Goal: Transaction & Acquisition: Book appointment/travel/reservation

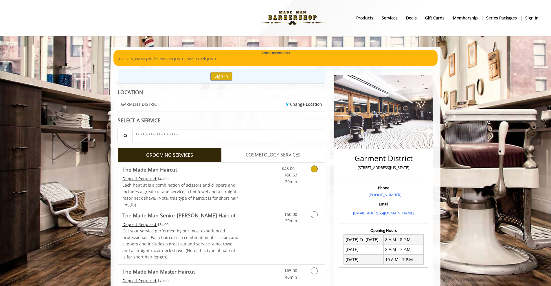
click at [311, 173] on link "Grooming services" at bounding box center [313, 173] width 15 height 22
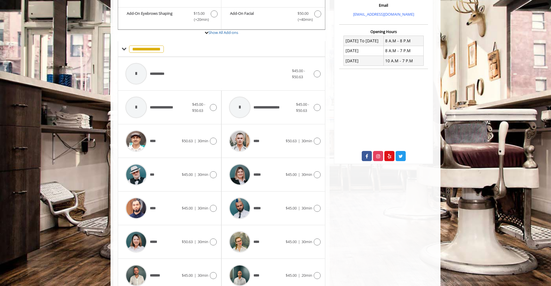
scroll to position [199, 0]
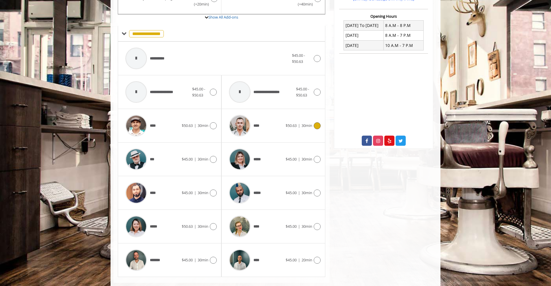
click at [289, 126] on div "**** $50.63 | 30min" at bounding box center [273, 125] width 94 height 27
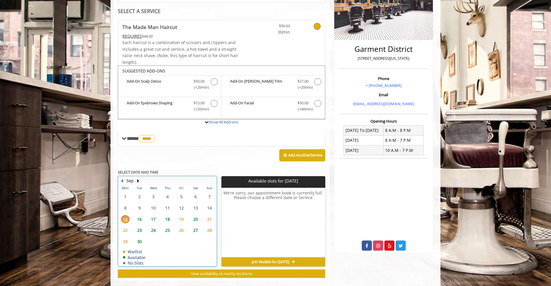
scroll to position [115, 0]
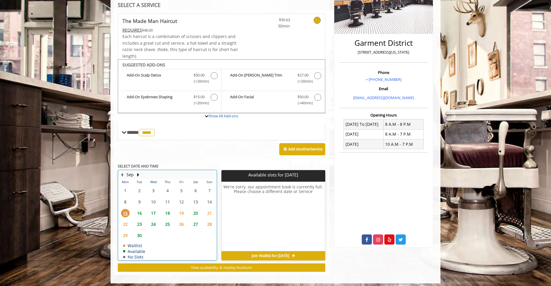
click at [169, 238] on table "Mon Tue Wed Thu Fri Sat Sun 1 2 3 4 5 6 7 8 9 10 11 12 13 14 15 16 17 18 19 20 …" at bounding box center [167, 219] width 98 height 81
click at [168, 212] on span "18" at bounding box center [167, 213] width 9 height 8
click at [154, 210] on span "17" at bounding box center [153, 213] width 9 height 8
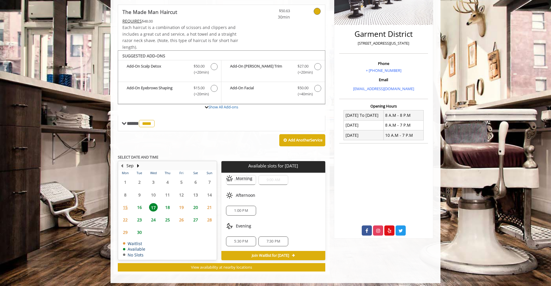
scroll to position [124, 0]
click at [271, 239] on span "7:30 PM" at bounding box center [274, 241] width 14 height 5
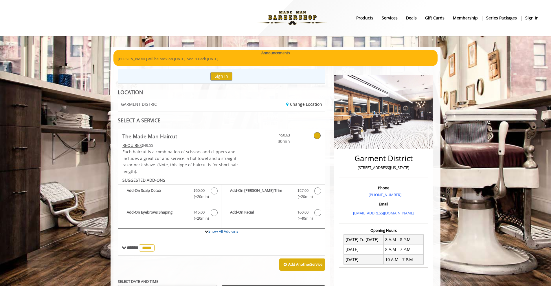
scroll to position [0, 0]
click at [531, 19] on b "sign in" at bounding box center [531, 18] width 13 height 6
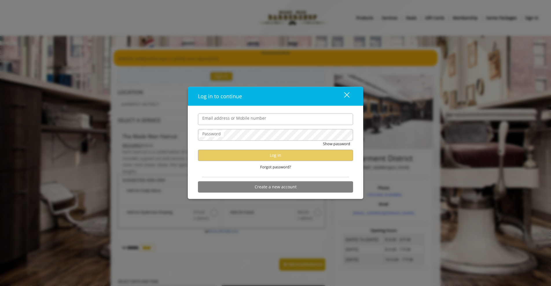
drag, startPoint x: 223, startPoint y: 122, endPoint x: 230, endPoint y: 125, distance: 7.1
click at [224, 122] on input "Email address or Mobile number" at bounding box center [275, 119] width 155 height 12
click at [318, 143] on div "Show password" at bounding box center [275, 144] width 155 height 9
click at [284, 124] on input "Email address or Mobile number" at bounding box center [275, 119] width 155 height 12
type input "**********"
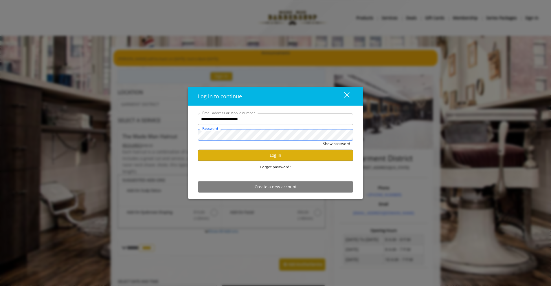
click at [336, 144] on button "Show password" at bounding box center [336, 143] width 27 height 6
click at [278, 157] on button "Log in" at bounding box center [275, 154] width 155 height 11
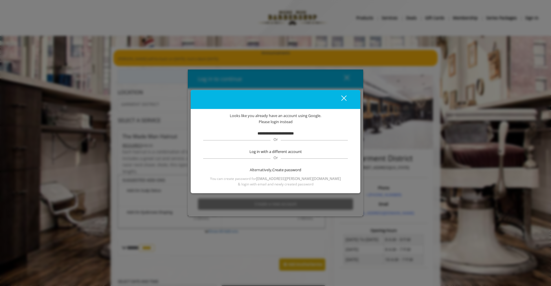
click at [281, 135] on b "**********" at bounding box center [276, 133] width 36 height 4
click at [286, 124] on span "Please login instead" at bounding box center [276, 121] width 34 height 6
click at [280, 134] on b "**********" at bounding box center [276, 133] width 36 height 4
click at [344, 99] on div "close dialog" at bounding box center [343, 97] width 5 height 5
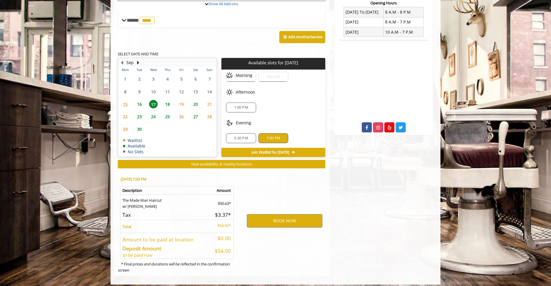
scroll to position [227, 0]
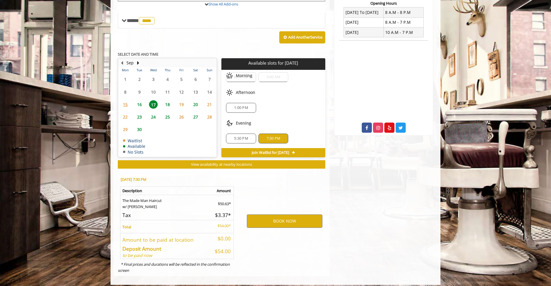
click at [170, 100] on span "18" at bounding box center [167, 104] width 9 height 8
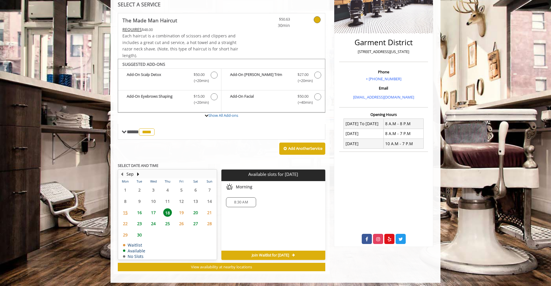
scroll to position [115, 0]
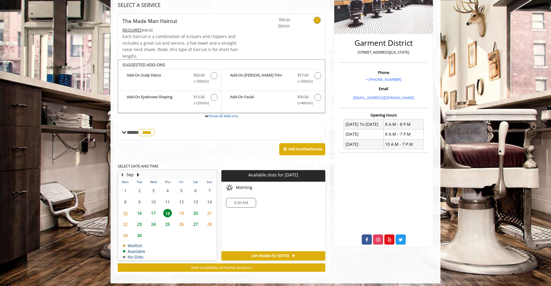
click at [153, 209] on span "17" at bounding box center [153, 213] width 9 height 8
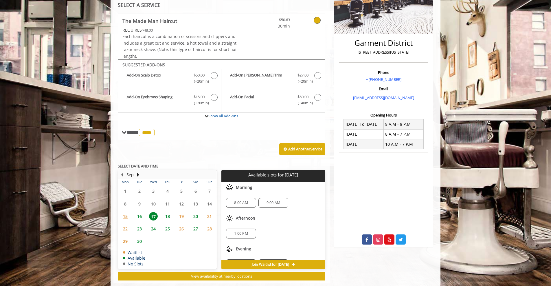
click at [169, 214] on span "18" at bounding box center [167, 216] width 9 height 8
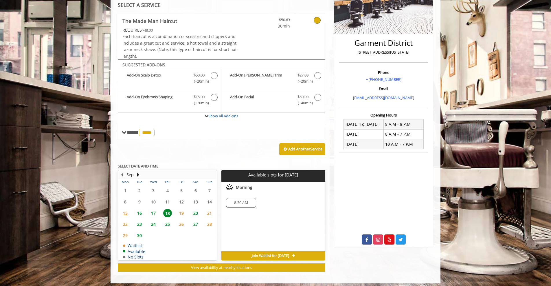
drag, startPoint x: 173, startPoint y: 236, endPoint x: 230, endPoint y: 15, distance: 228.6
click at [230, 15] on link "The Made Man Haircut REQUIRES $48.00 Each haircut is a combination of scissors …" at bounding box center [180, 36] width 116 height 45
